Goal: Task Accomplishment & Management: Manage account settings

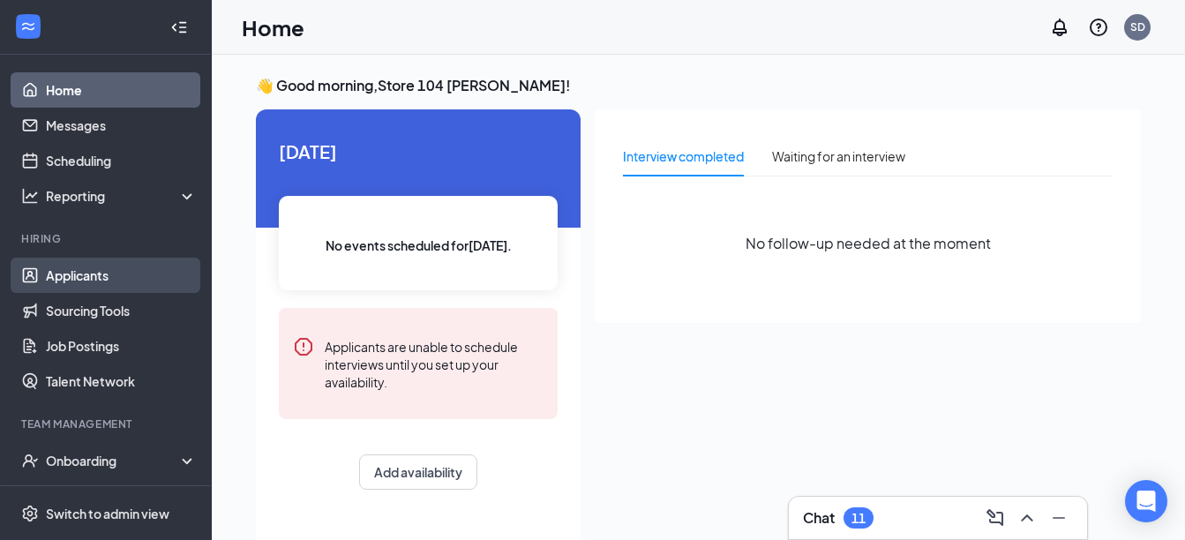
click at [90, 272] on link "Applicants" at bounding box center [121, 275] width 151 height 35
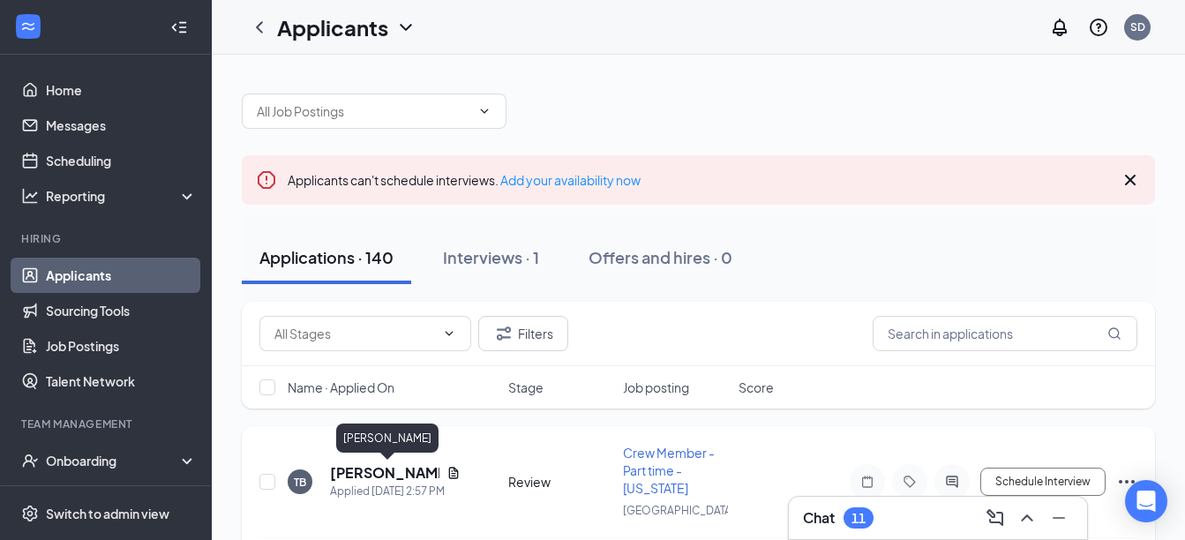
click at [406, 468] on h5 "[PERSON_NAME]" at bounding box center [384, 472] width 109 height 19
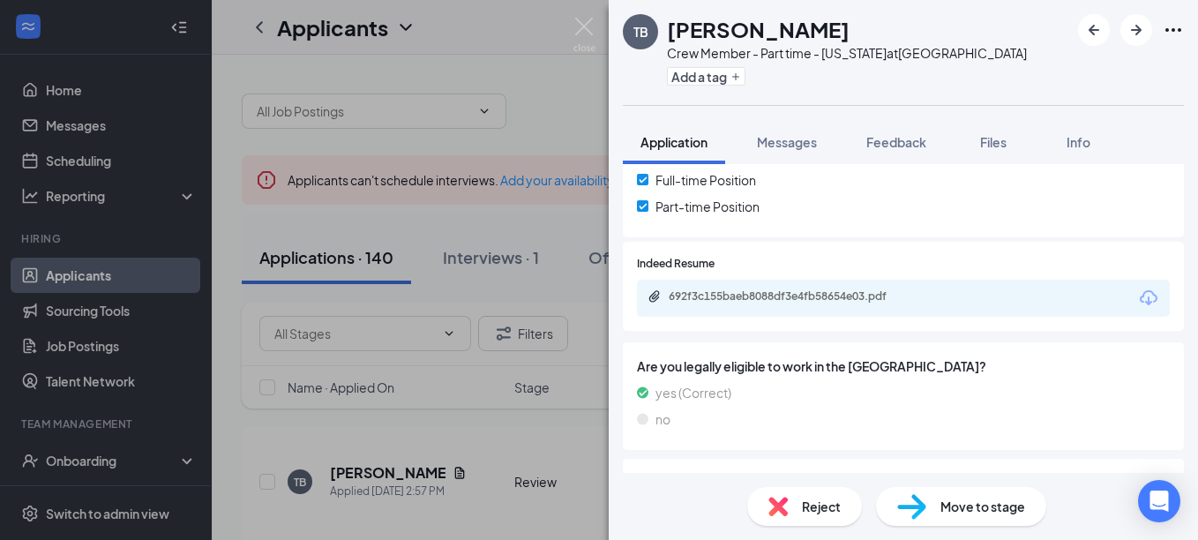
scroll to position [430, 0]
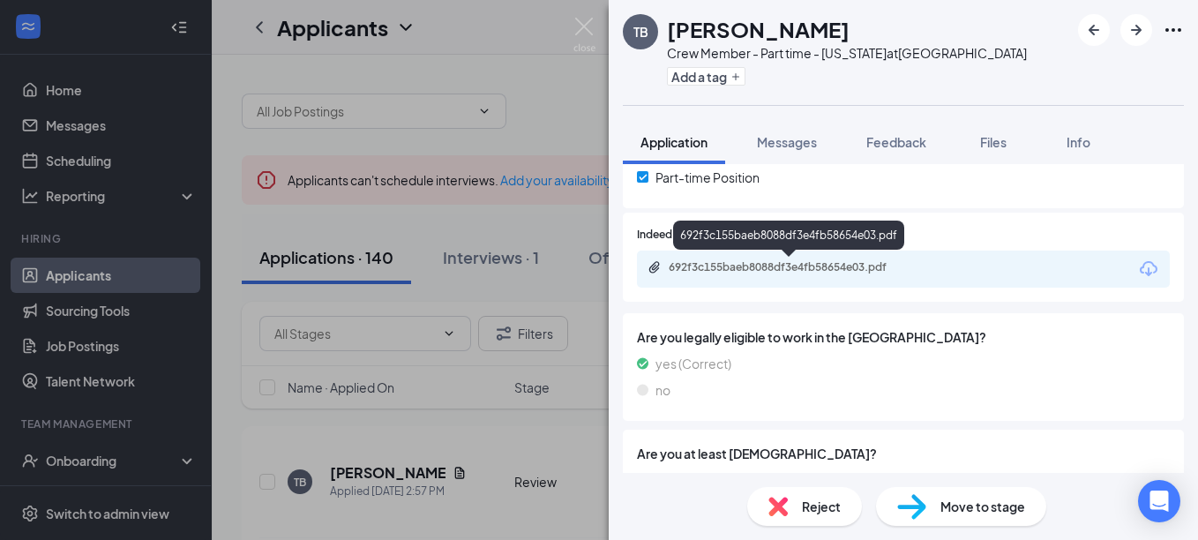
click at [811, 258] on div "692f3c155baeb8088df3e4fb58654e03.pdf" at bounding box center [903, 269] width 533 height 37
click at [812, 262] on div "692f3c155baeb8088df3e4fb58654e03.pdf" at bounding box center [792, 267] width 247 height 14
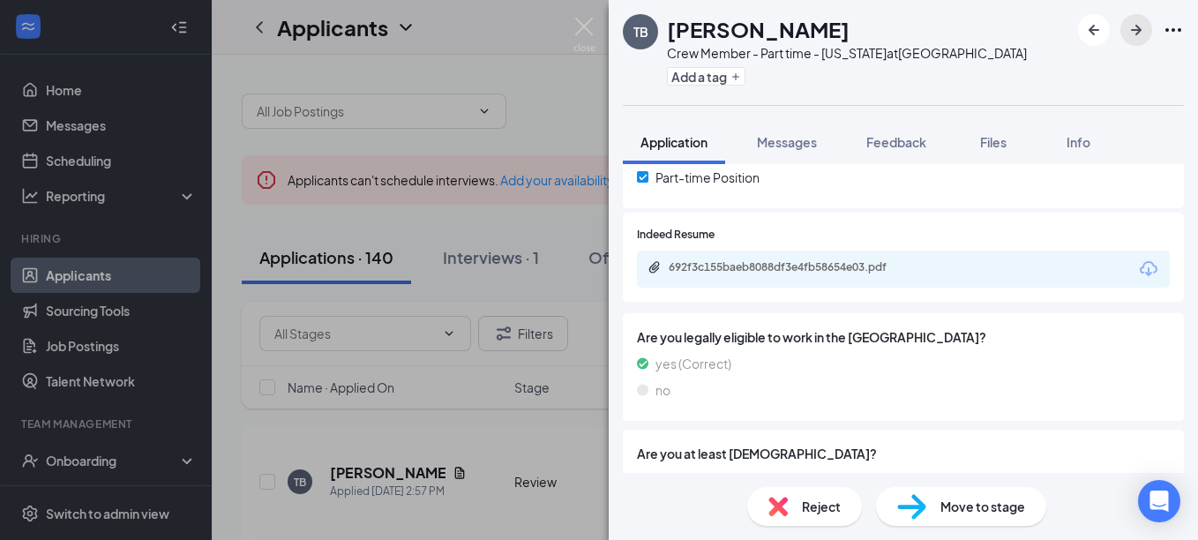
click at [1143, 22] on icon "ArrowRight" at bounding box center [1136, 29] width 21 height 21
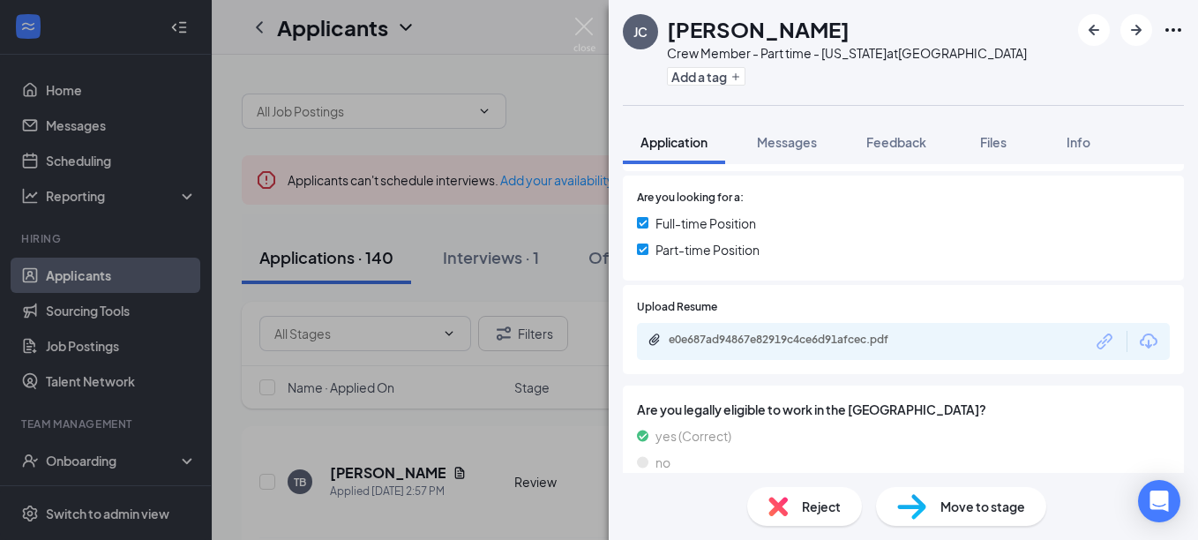
scroll to position [438, 0]
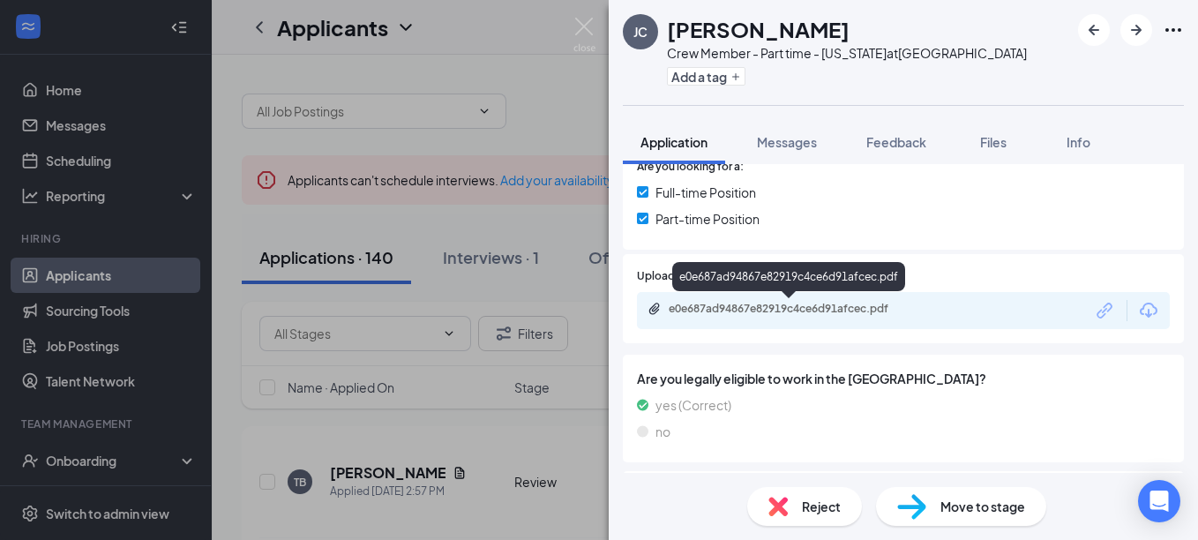
click at [817, 311] on div "e0e687ad94867e82919c4ce6d91afcec.pdf" at bounding box center [792, 309] width 247 height 14
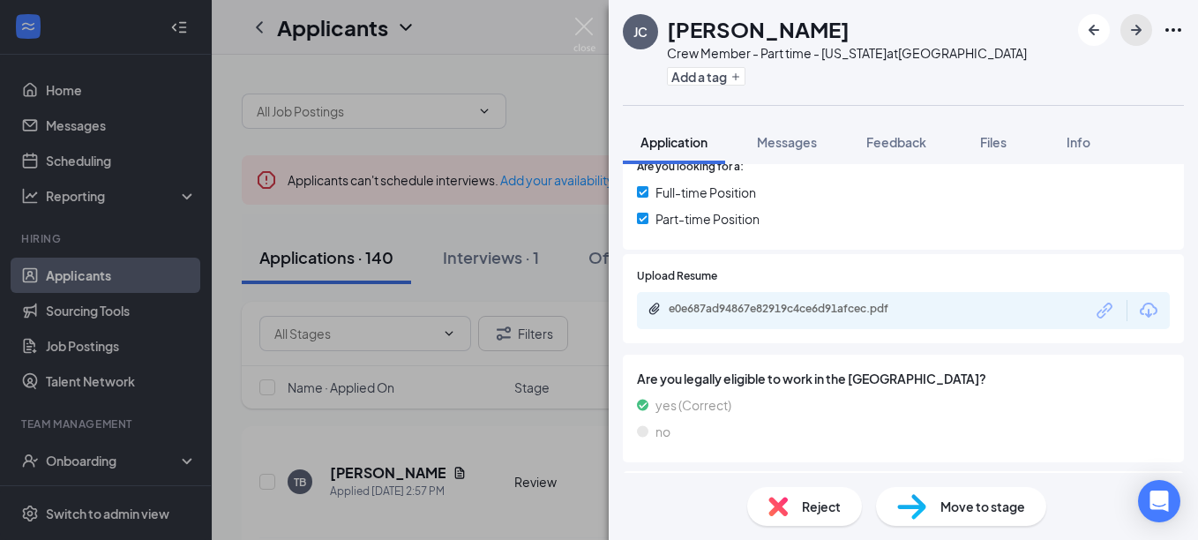
click at [1141, 26] on icon "ArrowRight" at bounding box center [1136, 29] width 21 height 21
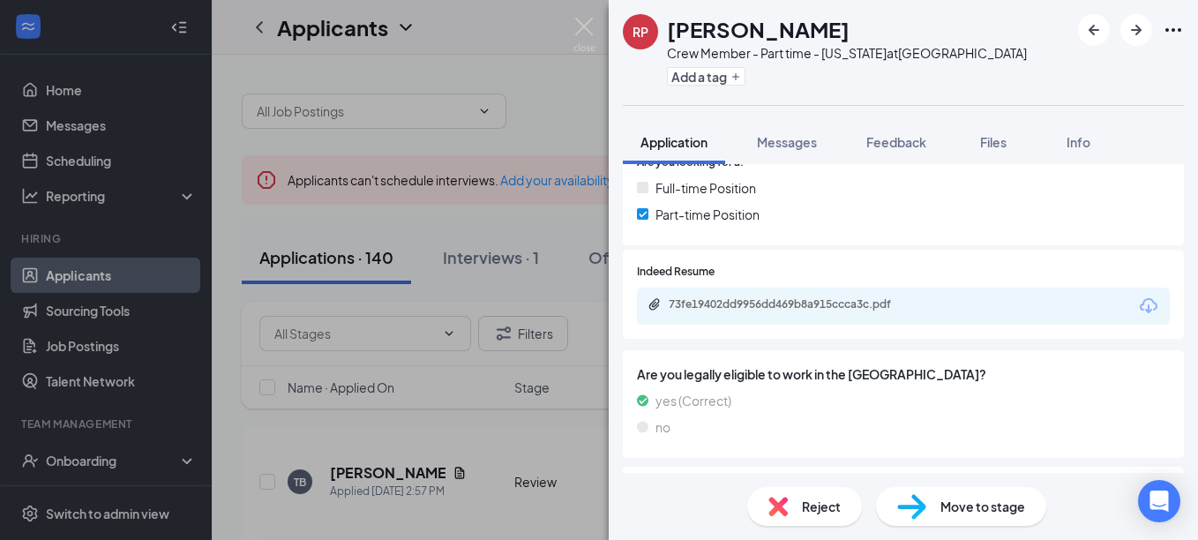
scroll to position [456, 0]
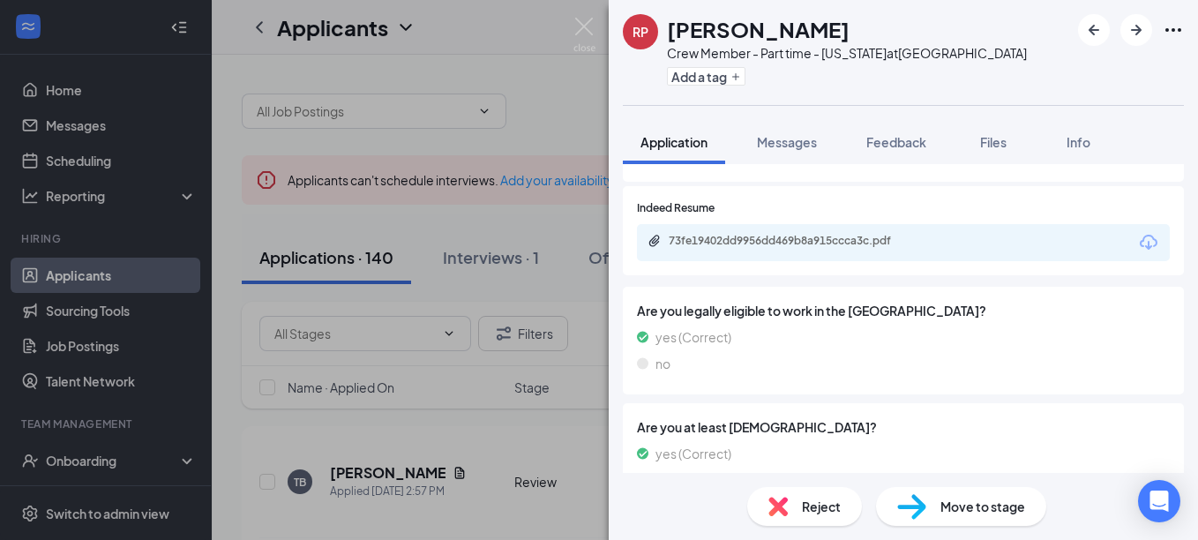
click at [795, 244] on div "73fe19402dd9956dd469b8a915ccca3c.pdf" at bounding box center [792, 241] width 247 height 14
click at [1142, 33] on icon "ArrowRight" at bounding box center [1136, 29] width 21 height 21
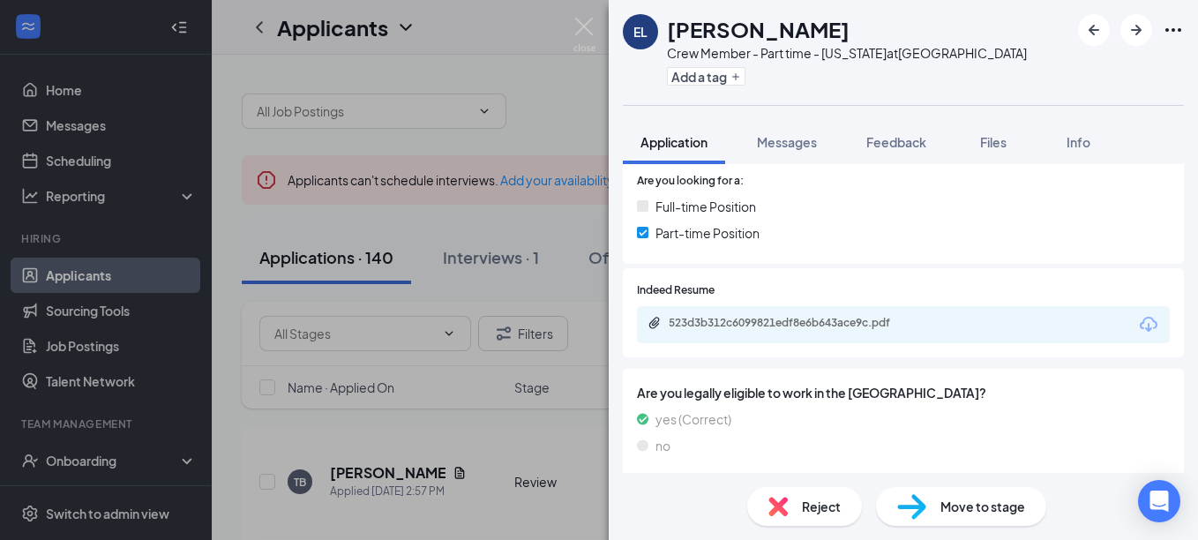
scroll to position [494, 0]
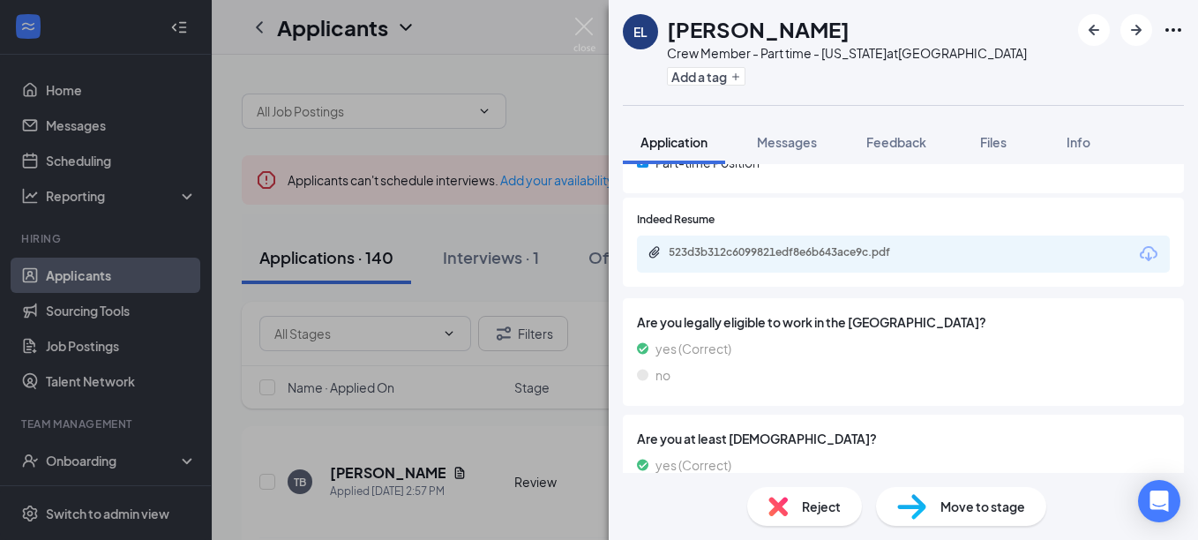
click at [781, 253] on div "523d3b312c6099821edf8e6b643ace9c.pdf" at bounding box center [792, 252] width 247 height 14
click at [1133, 23] on icon "ArrowRight" at bounding box center [1136, 29] width 21 height 21
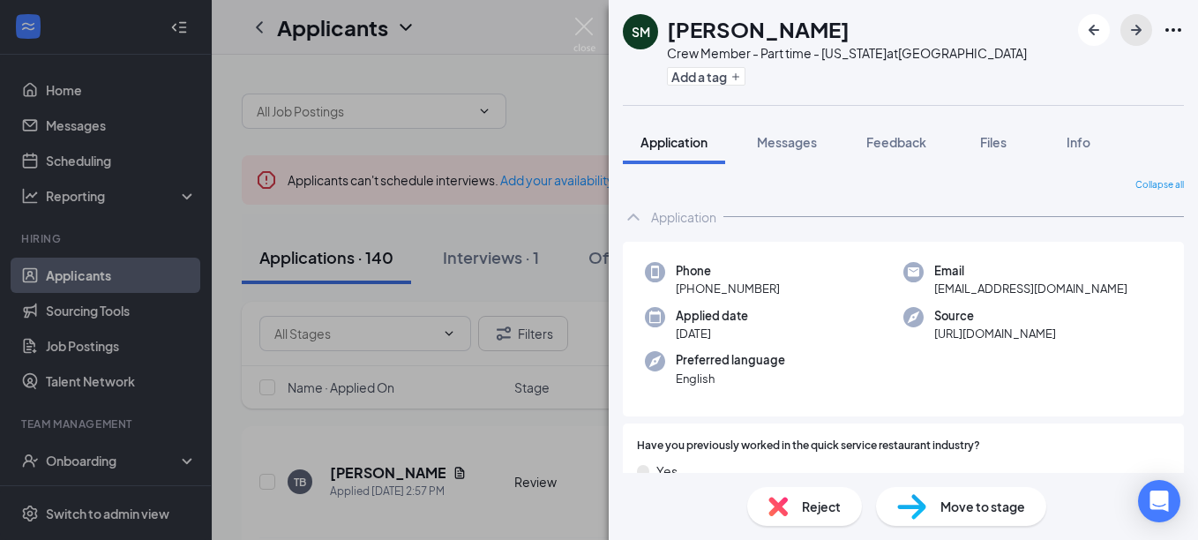
click at [1135, 33] on icon "ArrowRight" at bounding box center [1136, 29] width 21 height 21
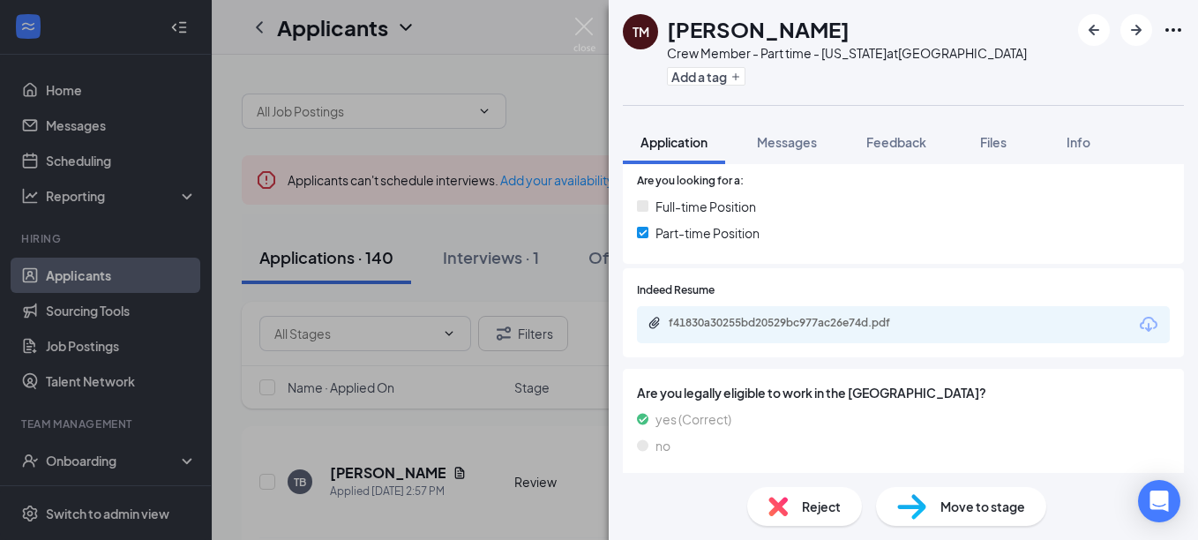
scroll to position [411, 0]
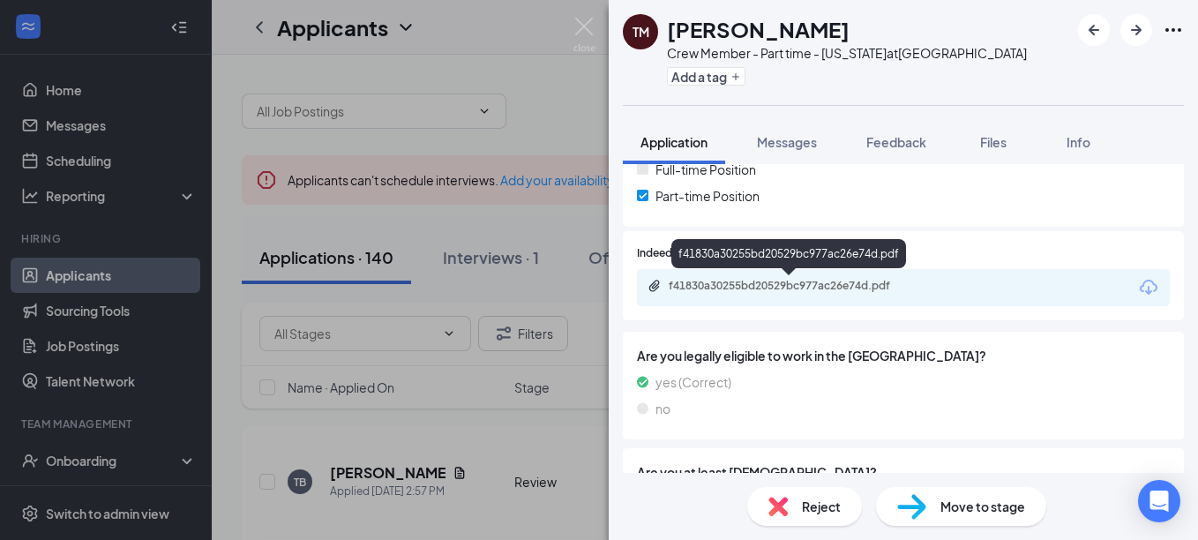
click at [792, 282] on div "f41830a30255bd20529bc977ac26e74d.pdf" at bounding box center [792, 286] width 247 height 14
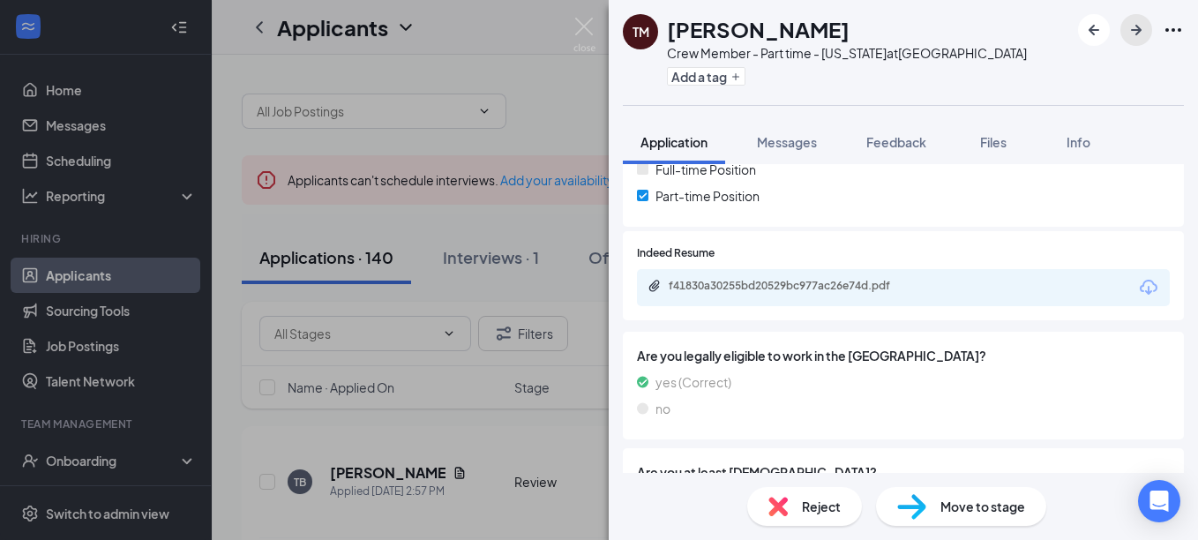
click at [1142, 28] on icon "ArrowRight" at bounding box center [1136, 29] width 21 height 21
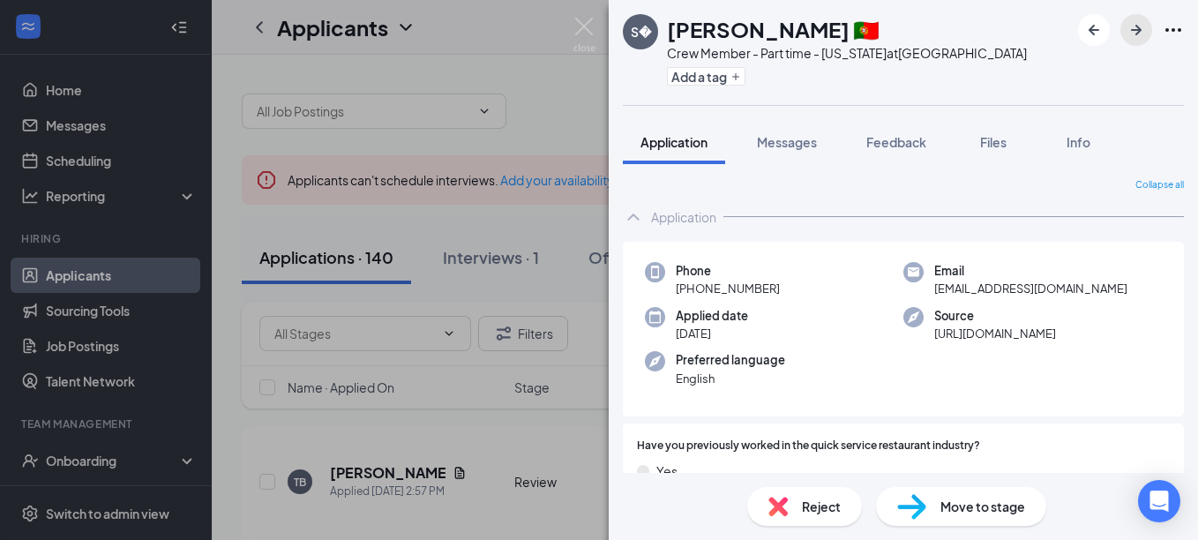
click at [1139, 29] on icon "ArrowRight" at bounding box center [1136, 30] width 11 height 11
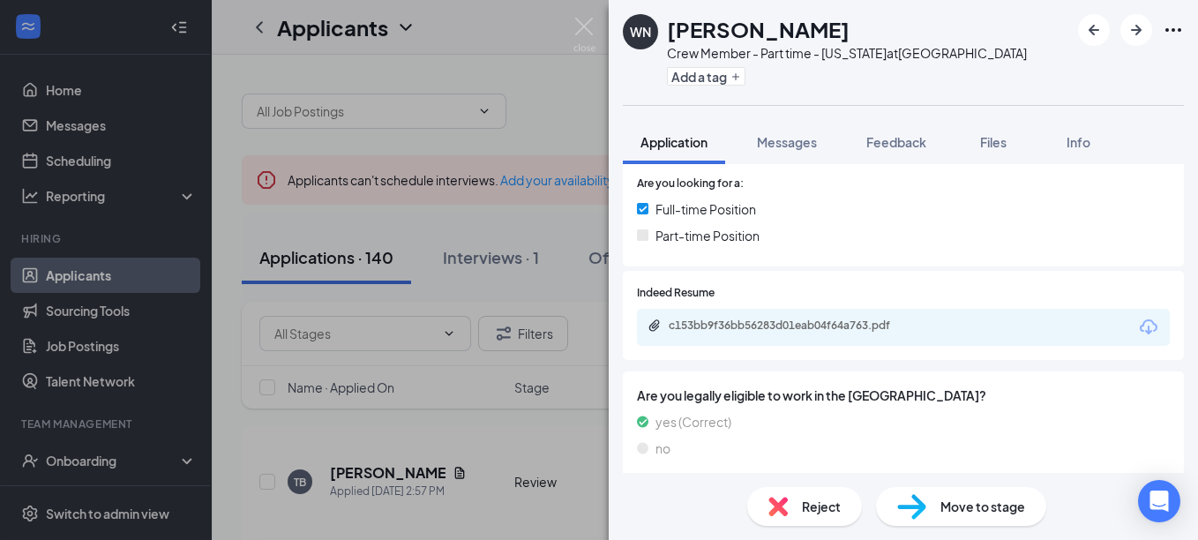
scroll to position [430, 0]
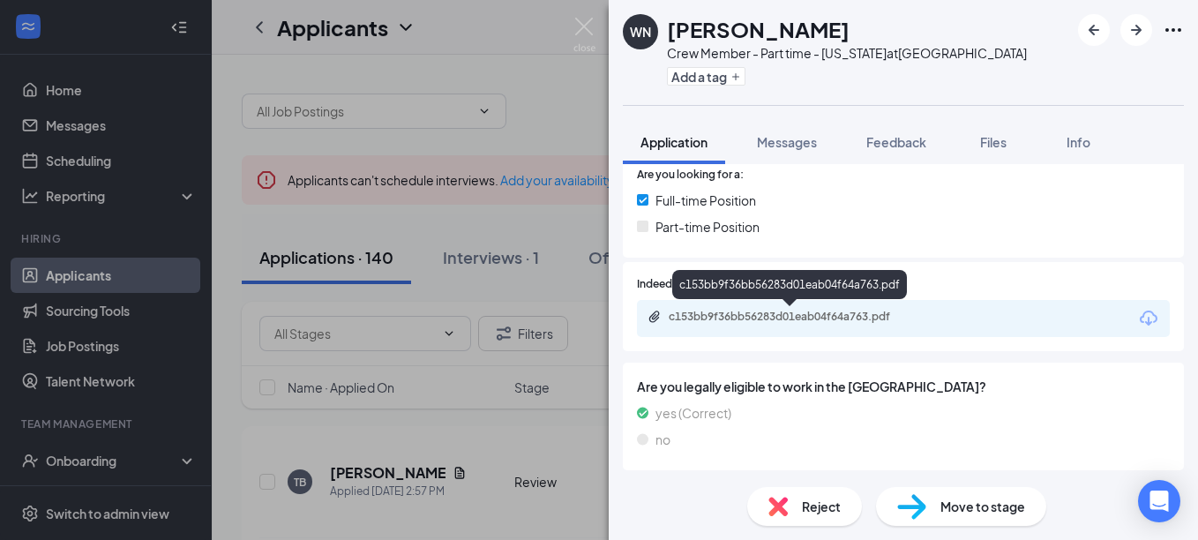
click at [680, 319] on div "c153bb9f36bb56283d01eab04f64a763.pdf" at bounding box center [792, 317] width 247 height 14
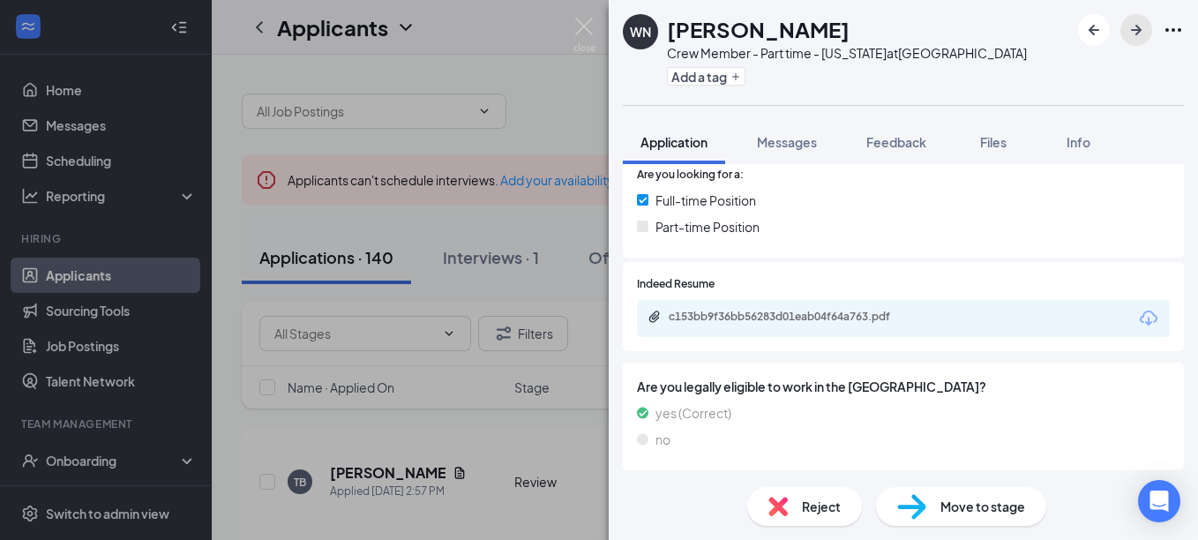
click at [1144, 23] on icon "ArrowRight" at bounding box center [1136, 29] width 21 height 21
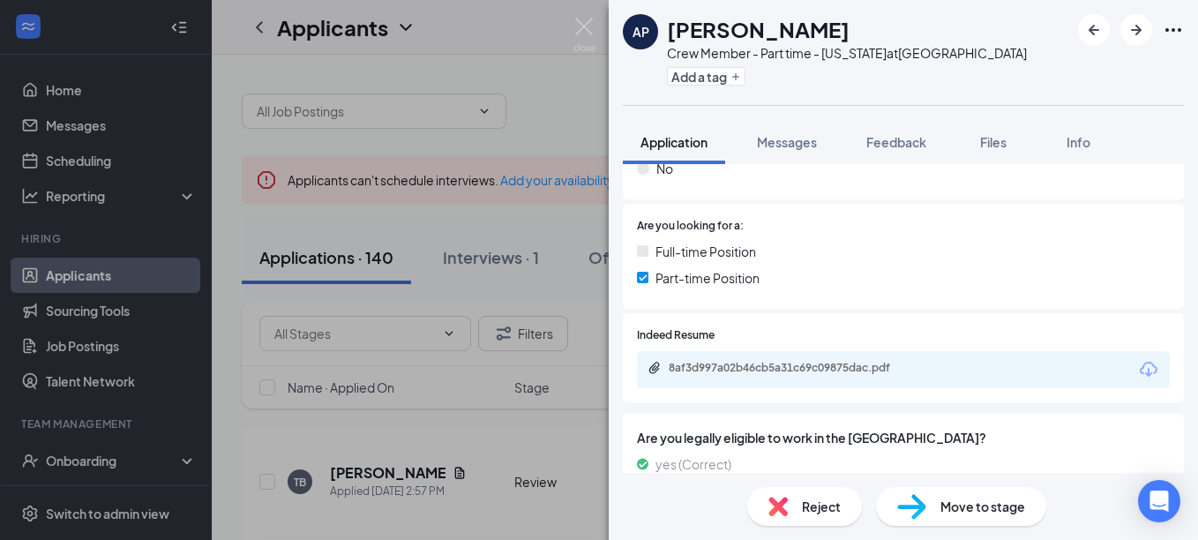
scroll to position [401, 0]
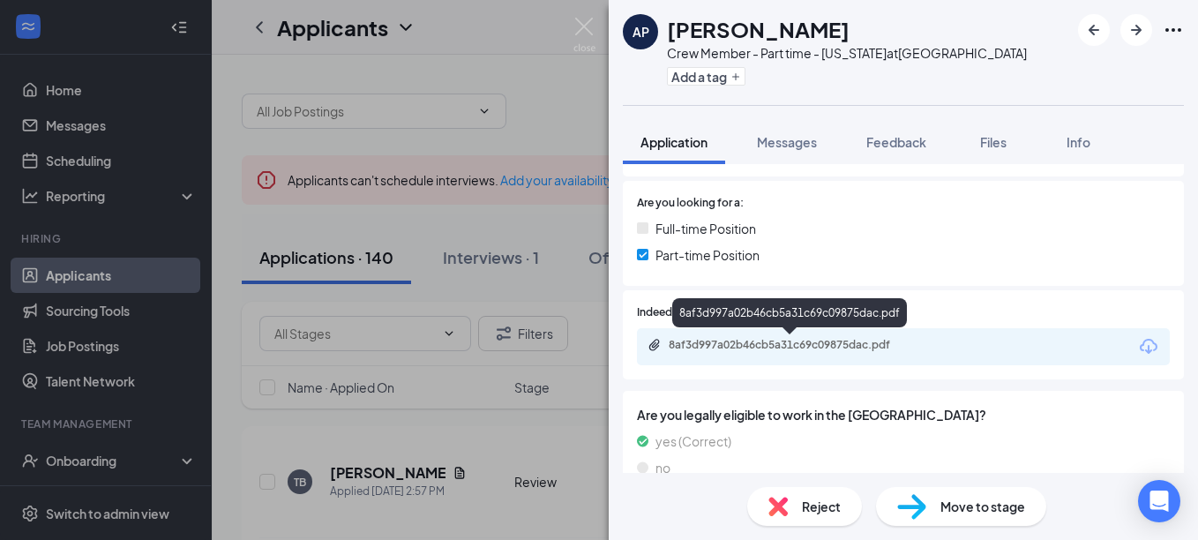
click at [798, 340] on div "8af3d997a02b46cb5a31c69c09875dac.pdf" at bounding box center [792, 345] width 247 height 14
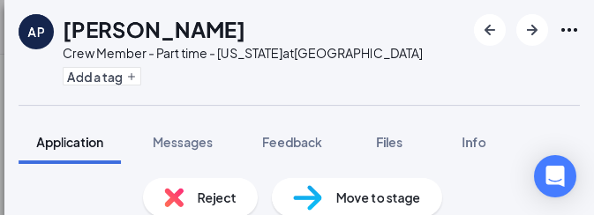
click at [406, 60] on div "AP [PERSON_NAME] Crew Member - Part time - [US_STATE] at [GEOGRAPHIC_DATA] Add …" at bounding box center [298, 52] width 589 height 105
